Goal: Task Accomplishment & Management: Use online tool/utility

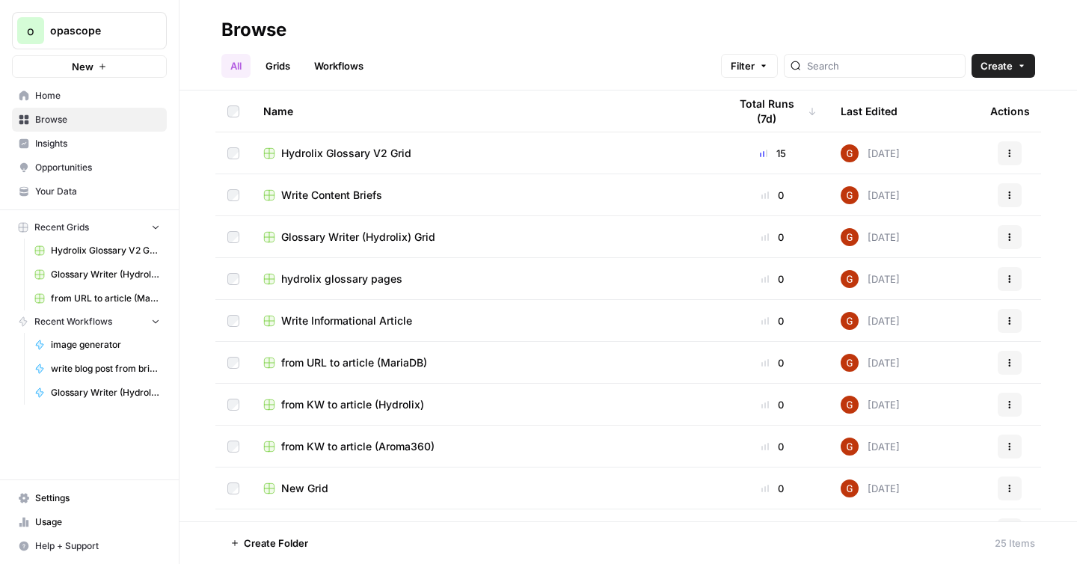
click at [389, 447] on span "from KW to article (Aroma360)" at bounding box center [357, 446] width 153 height 15
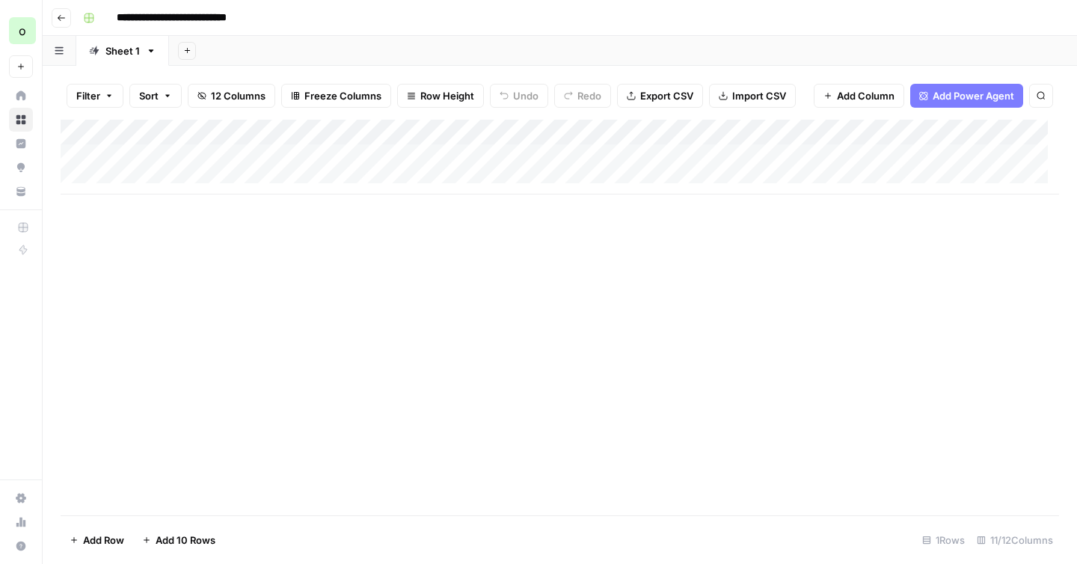
click at [180, 179] on div "Add Column" at bounding box center [560, 157] width 999 height 75
click at [191, 184] on div "Add Column" at bounding box center [560, 170] width 999 height 100
type textarea "**********"
click at [393, 154] on div "Add Column" at bounding box center [560, 170] width 999 height 100
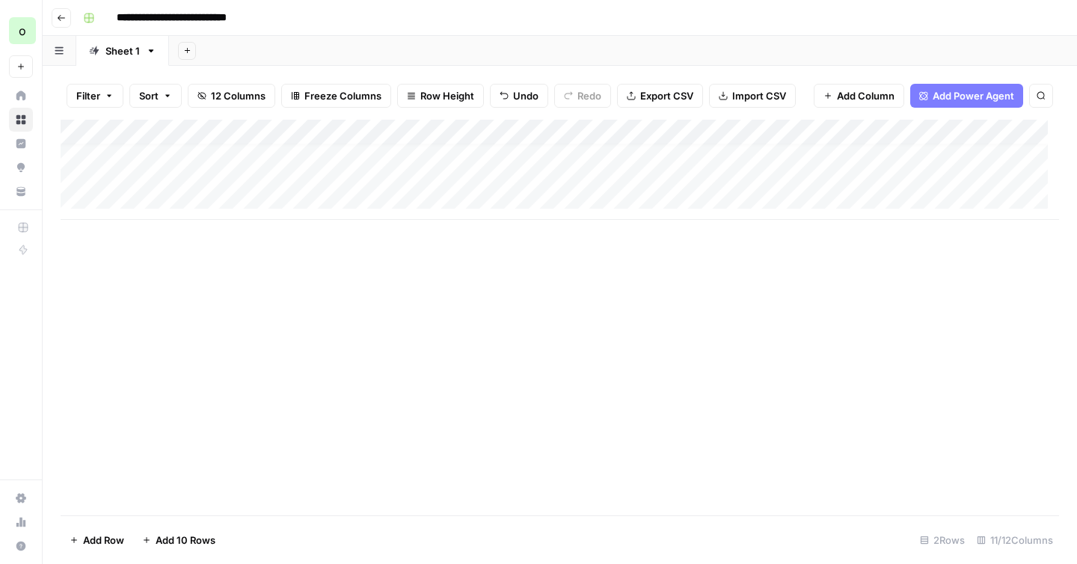
click at [394, 154] on div "Add Column" at bounding box center [560, 170] width 999 height 100
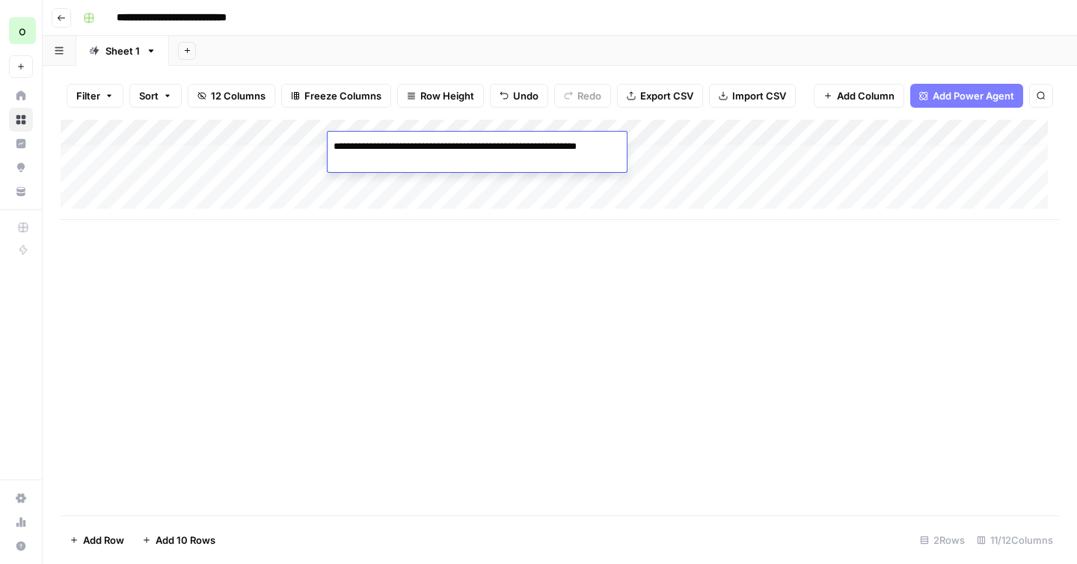
click at [393, 183] on div "Add Column" at bounding box center [560, 170] width 999 height 100
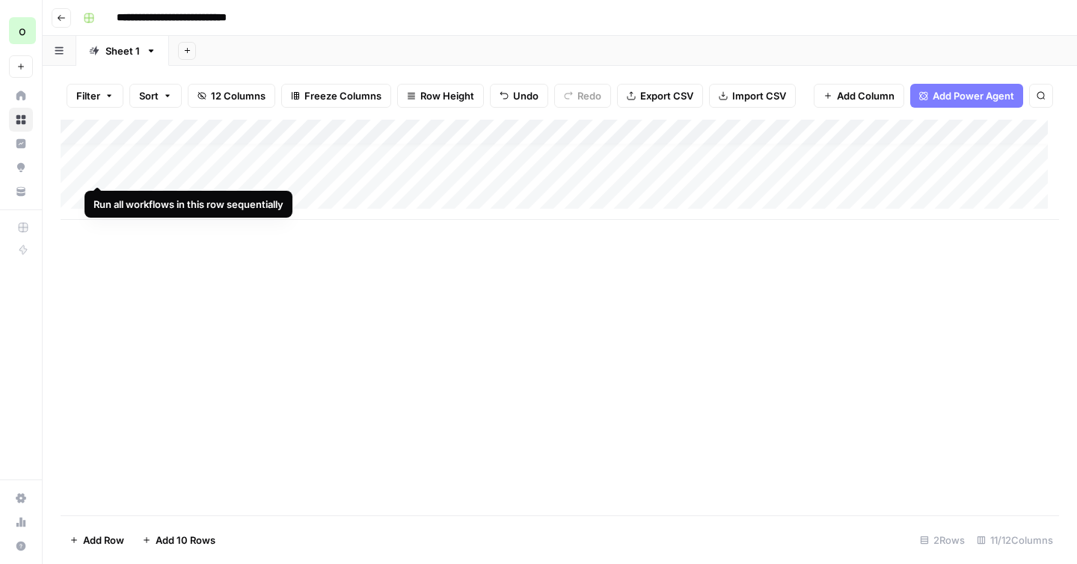
click at [99, 174] on div "Add Column" at bounding box center [560, 170] width 999 height 100
